Goal: Register for event/course: Sign up to attend an event or enroll in a course

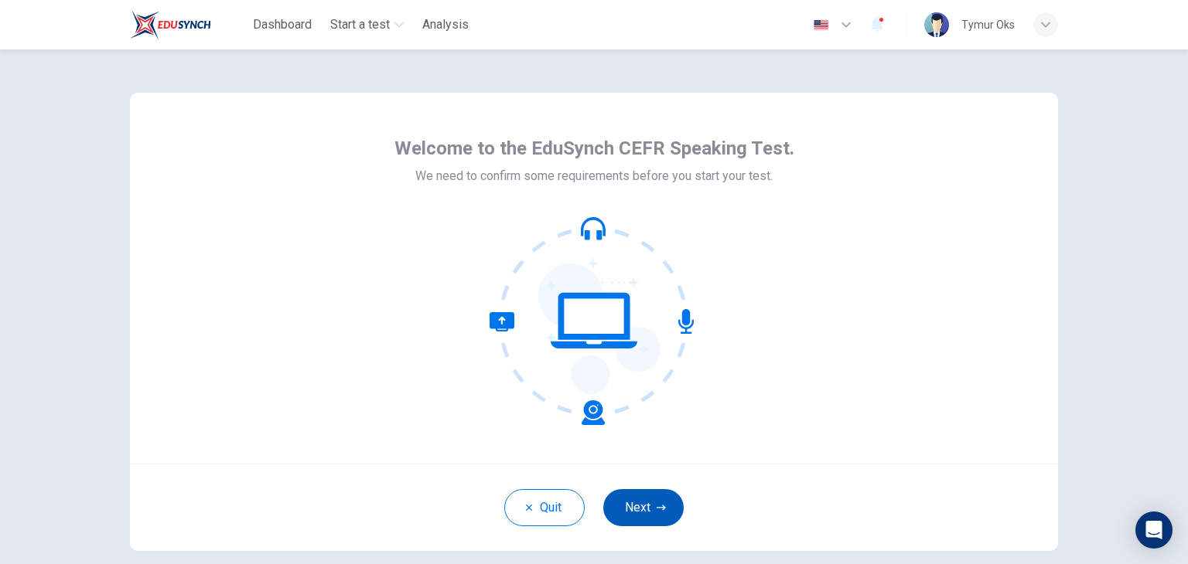
click at [655, 499] on button "Next" at bounding box center [643, 507] width 80 height 37
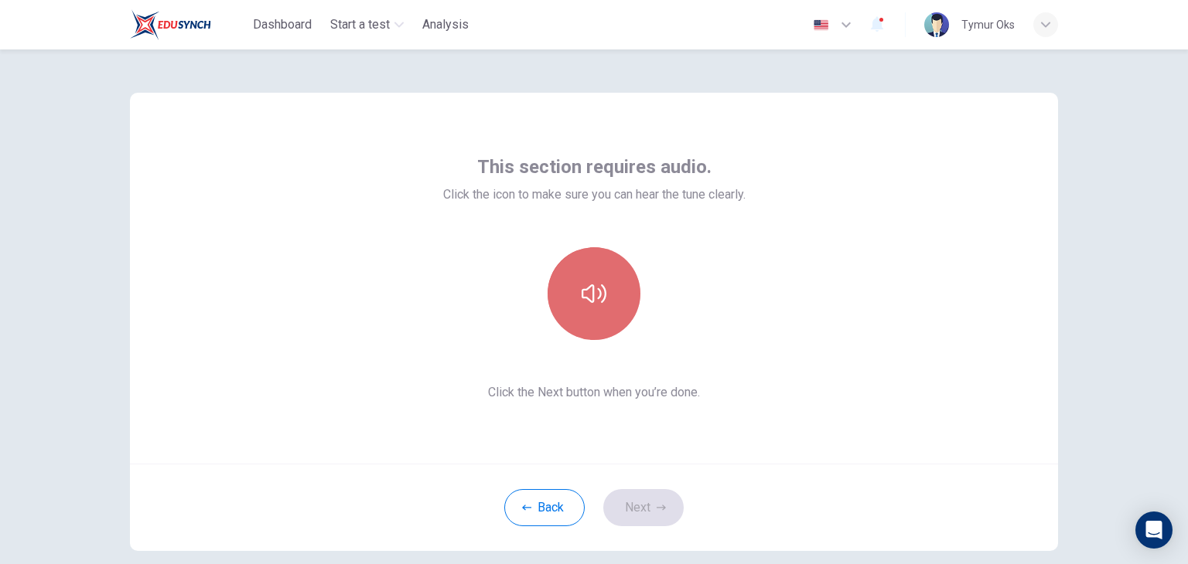
click at [581, 301] on icon "button" at bounding box center [593, 293] width 25 height 25
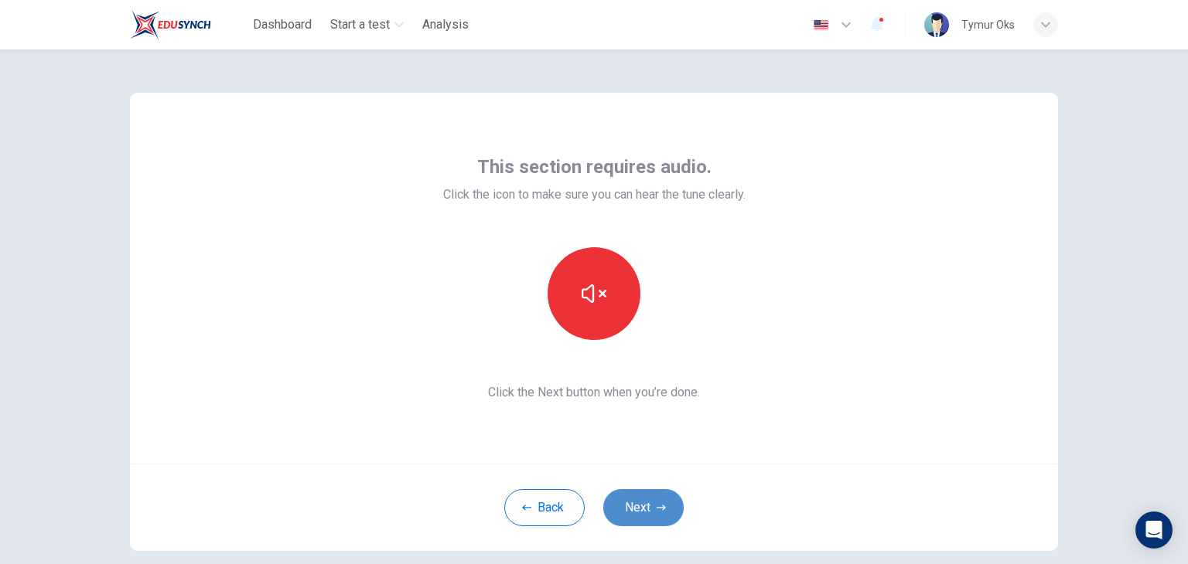
click at [619, 509] on button "Next" at bounding box center [643, 507] width 80 height 37
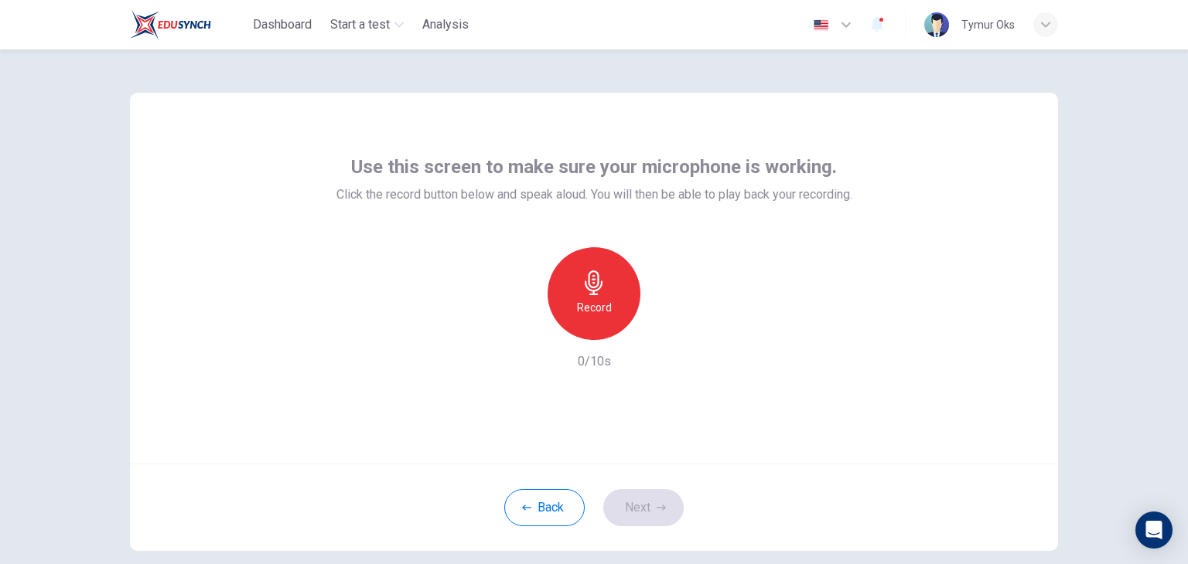
click at [563, 298] on div "Record" at bounding box center [593, 293] width 93 height 93
click at [563, 298] on div "Stop" at bounding box center [593, 293] width 93 height 93
click at [653, 329] on div "button" at bounding box center [665, 327] width 25 height 25
click at [630, 523] on button "Next" at bounding box center [643, 507] width 80 height 37
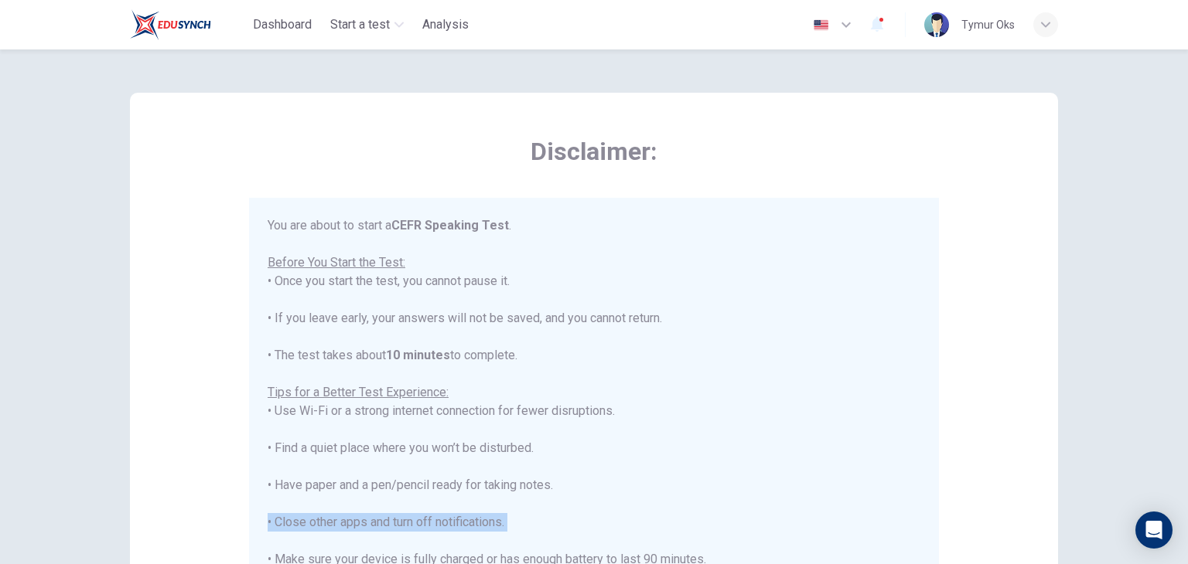
click at [630, 523] on div "You are about to start a CEFR Speaking Test . Before You Start the Test: • Once…" at bounding box center [594, 429] width 653 height 427
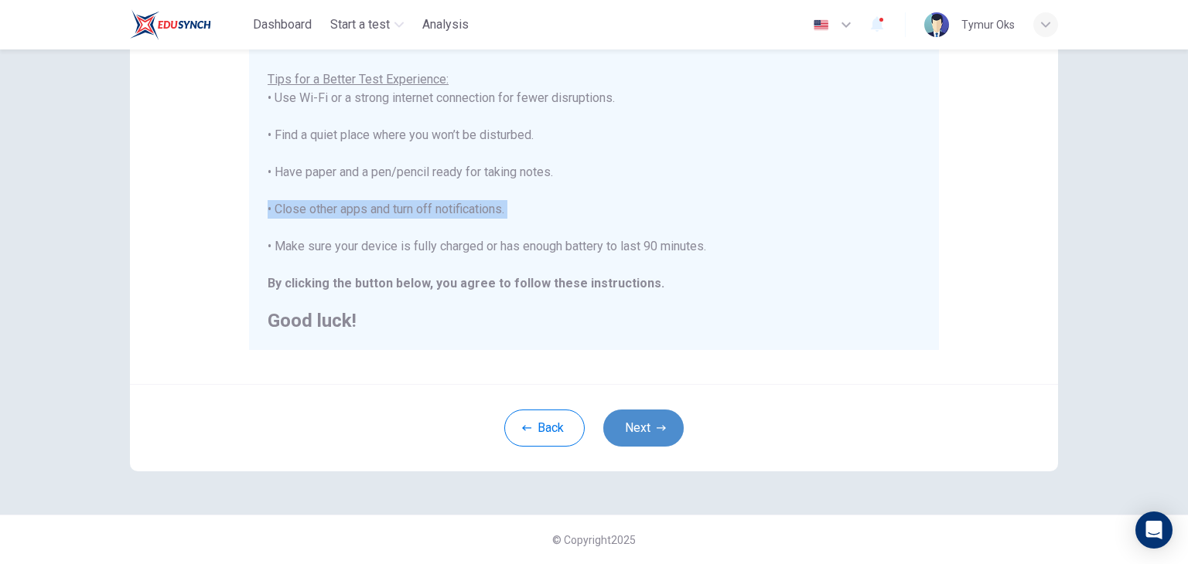
click at [659, 428] on icon "button" at bounding box center [660, 427] width 9 height 5
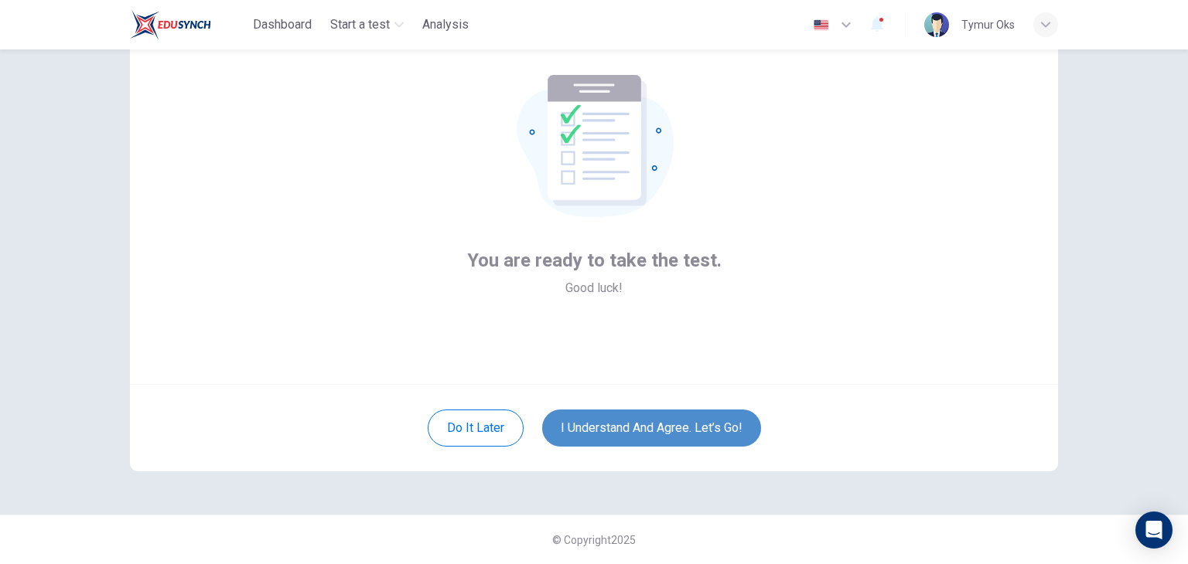
click at [659, 428] on button "I understand and agree. Let’s go!" at bounding box center [651, 428] width 219 height 37
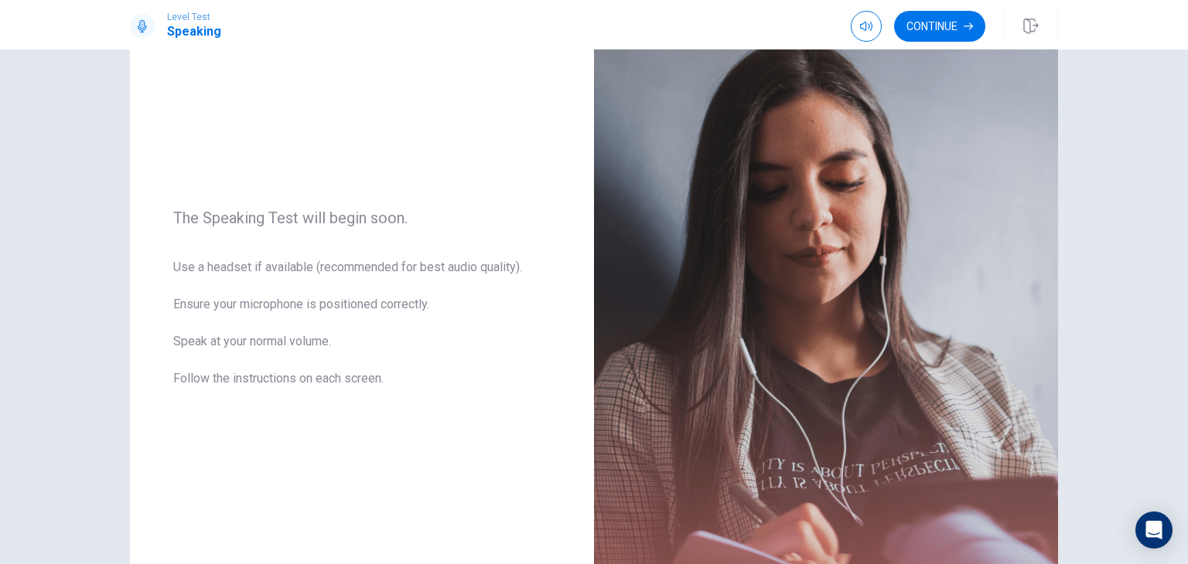
scroll to position [117, 0]
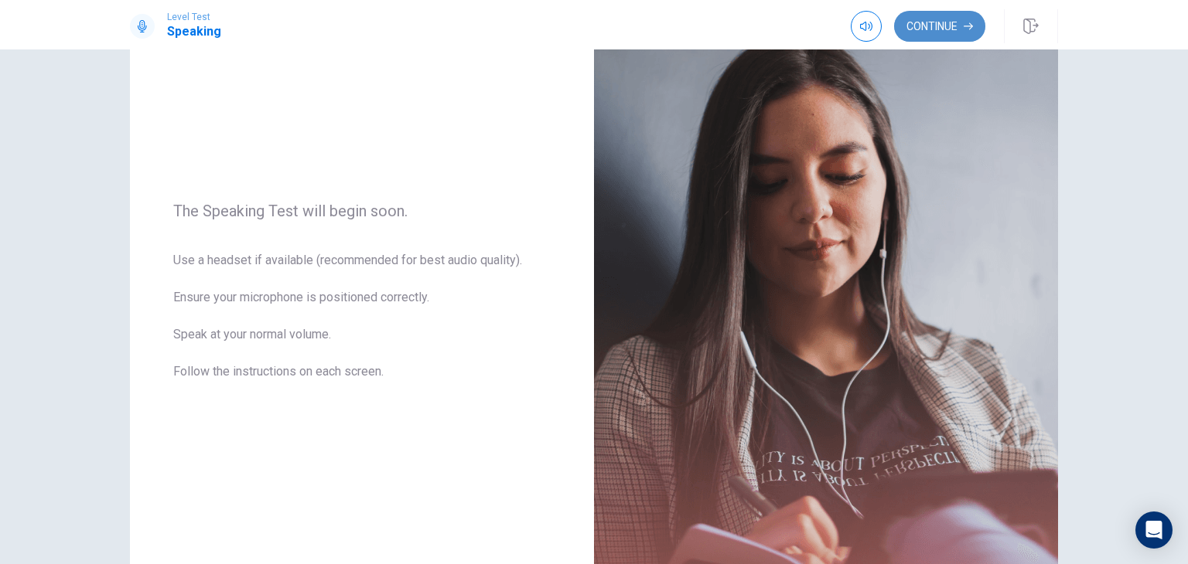
click at [945, 17] on button "Continue" at bounding box center [939, 26] width 91 height 31
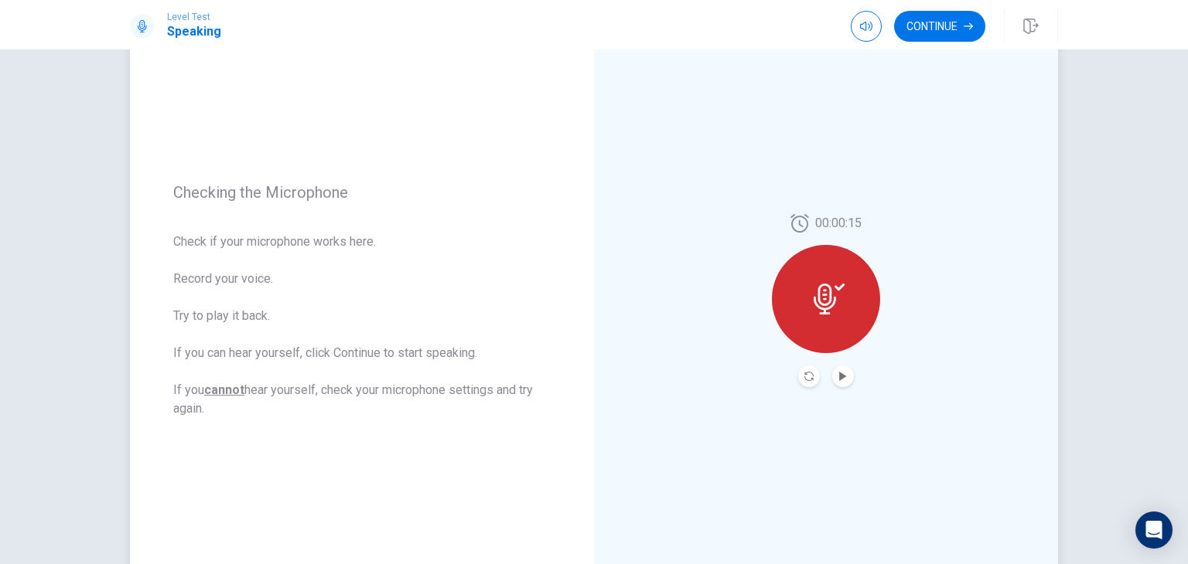
click at [835, 382] on button "Play Audio" at bounding box center [843, 377] width 22 height 22
click at [910, 34] on button "Continue" at bounding box center [939, 26] width 91 height 31
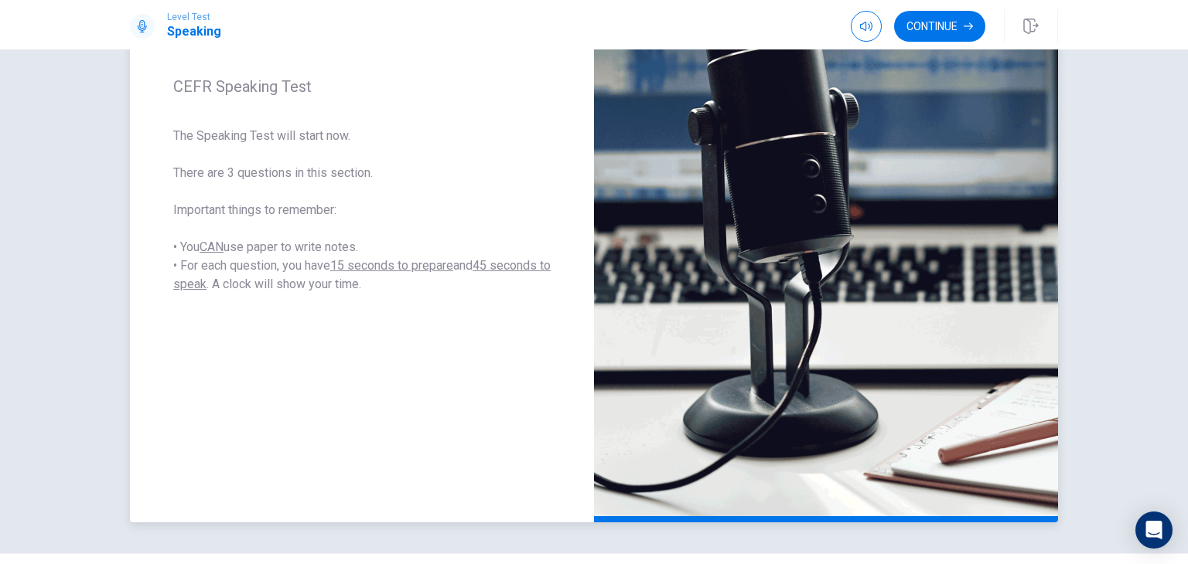
scroll to position [197, 0]
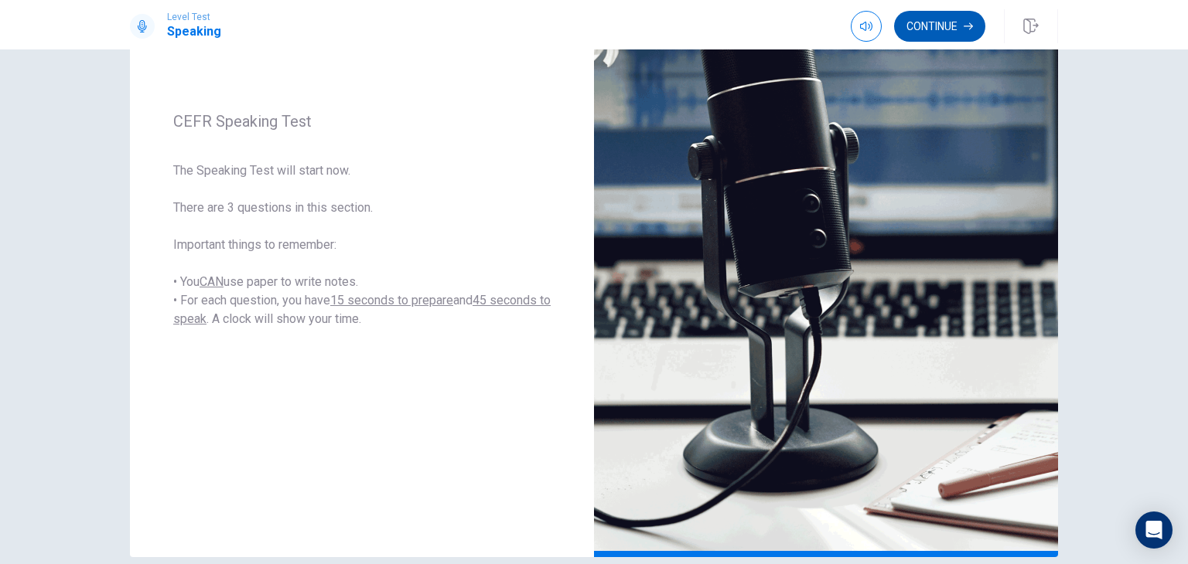
click at [939, 26] on button "Continue" at bounding box center [939, 26] width 91 height 31
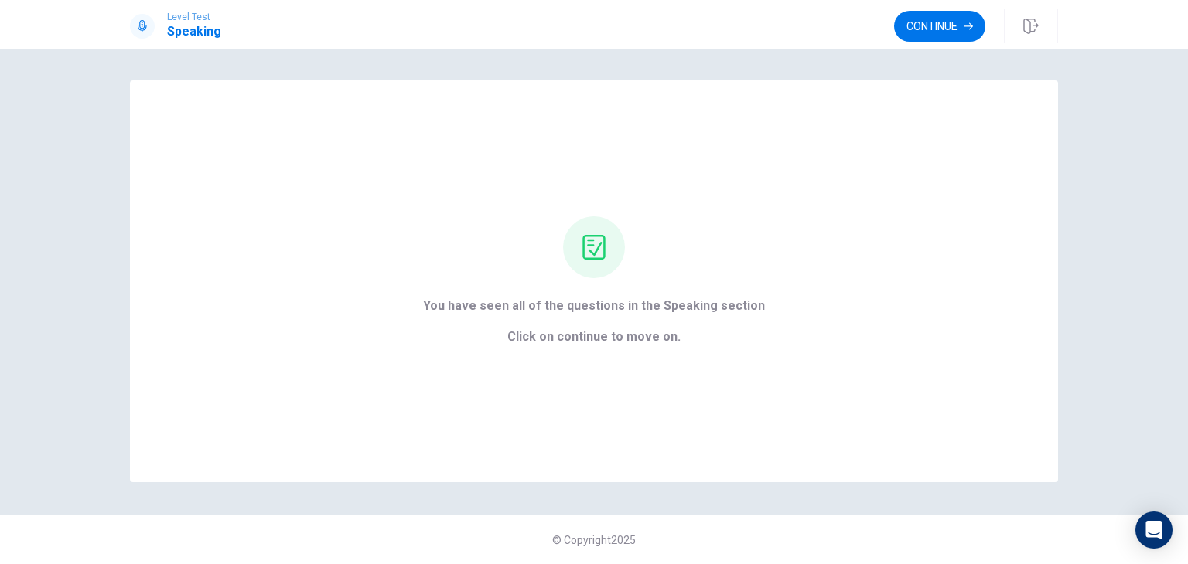
scroll to position [0, 0]
click at [909, 33] on button "Continue" at bounding box center [939, 26] width 91 height 31
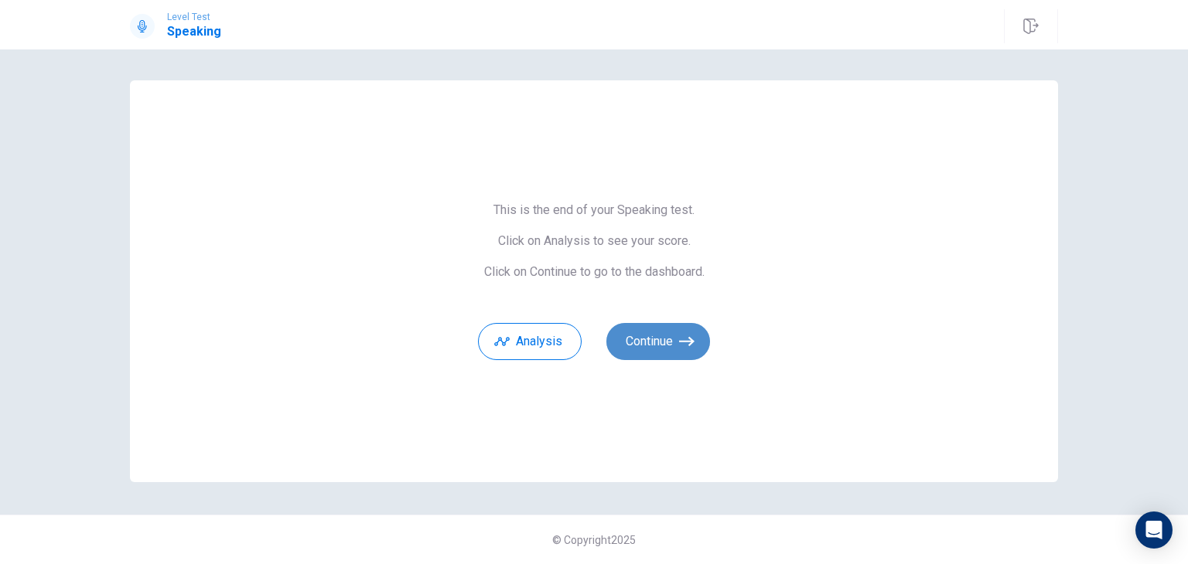
click at [632, 345] on button "Continue" at bounding box center [658, 341] width 104 height 37
